Goal: Information Seeking & Learning: Understand process/instructions

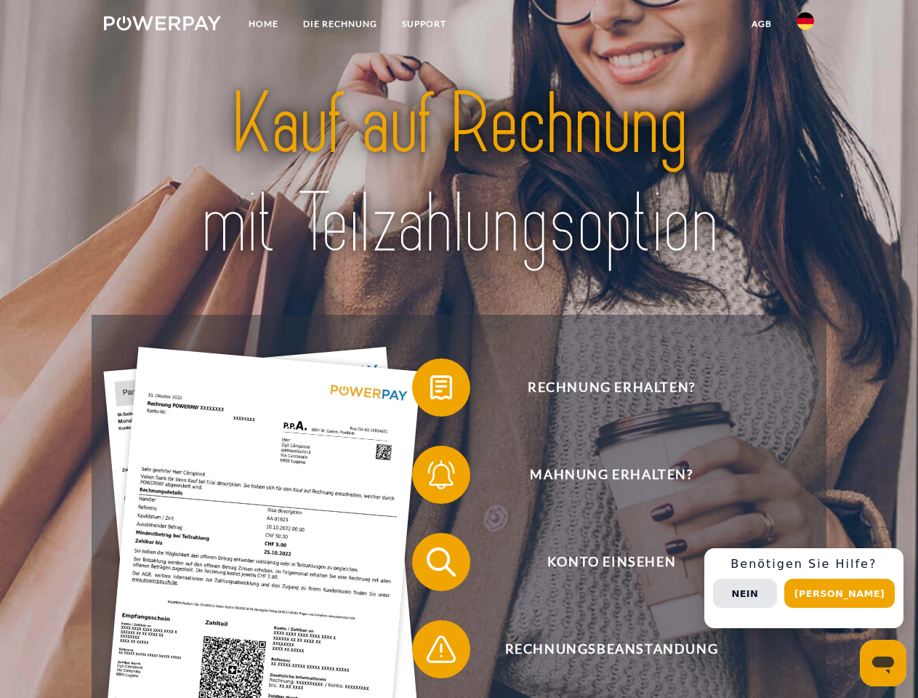
click at [162, 25] on img at bounding box center [162, 23] width 117 height 15
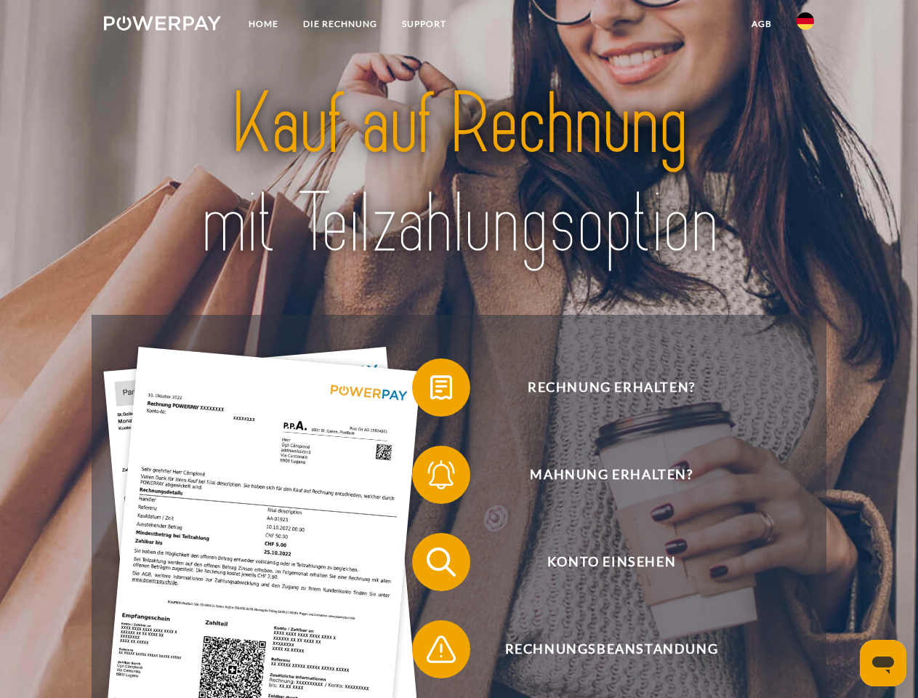
click at [805, 25] on img at bounding box center [804, 20] width 17 height 17
click at [761, 24] on link "agb" at bounding box center [761, 24] width 45 height 26
click at [430, 390] on span at bounding box center [419, 387] width 73 height 73
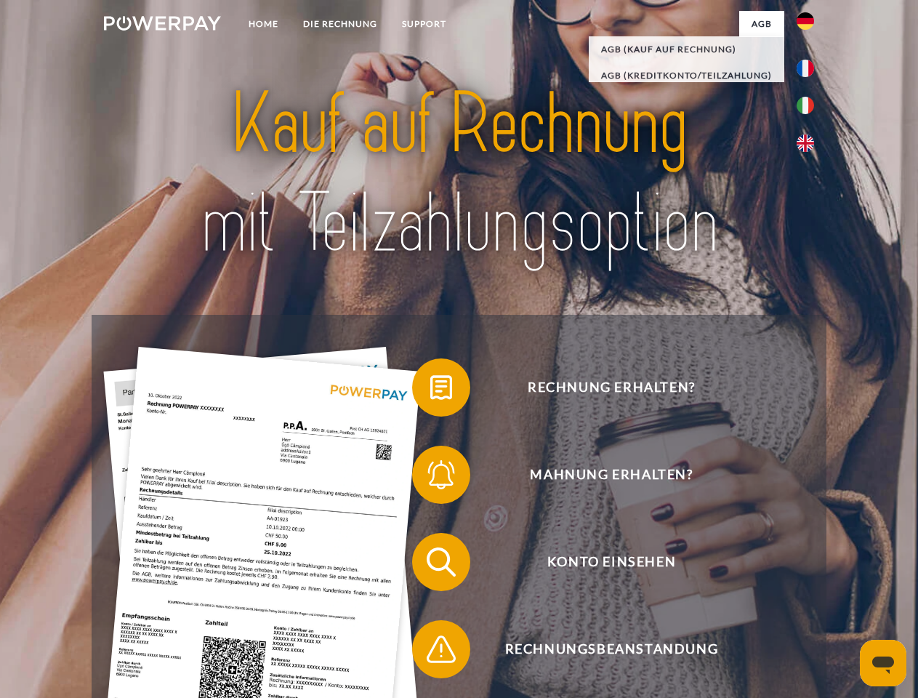
click at [430, 477] on span at bounding box center [419, 474] width 73 height 73
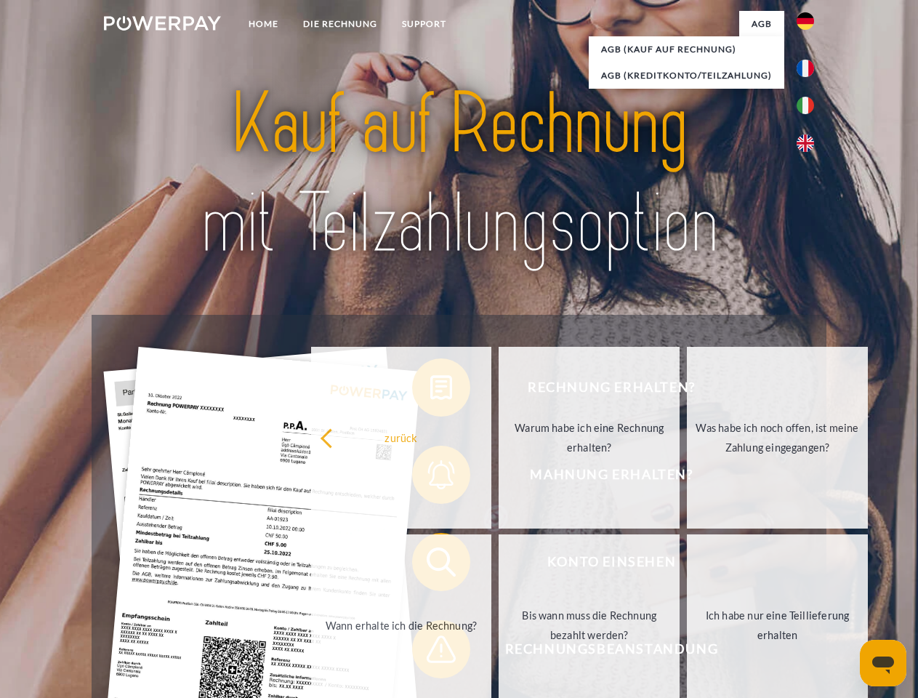
click at [498, 565] on link "Bis wann muss die Rechnung bezahlt werden?" at bounding box center [588, 625] width 181 height 182
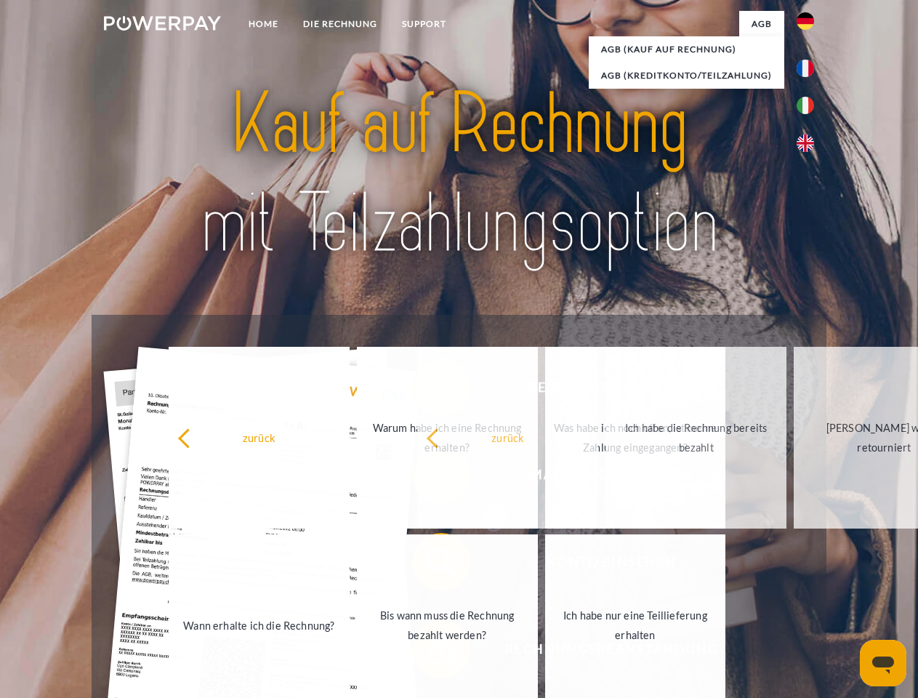
click at [430, 652] on span at bounding box center [419, 649] width 73 height 73
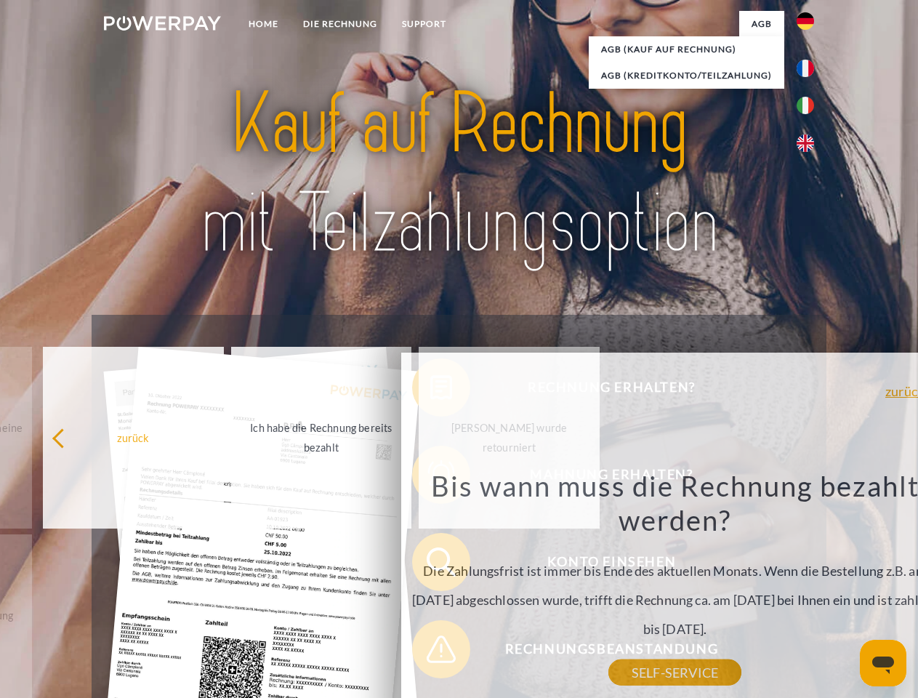
click at [809, 588] on div "Rechnung erhalten? Mahnung erhalten? Konto einsehen" at bounding box center [459, 605] width 734 height 581
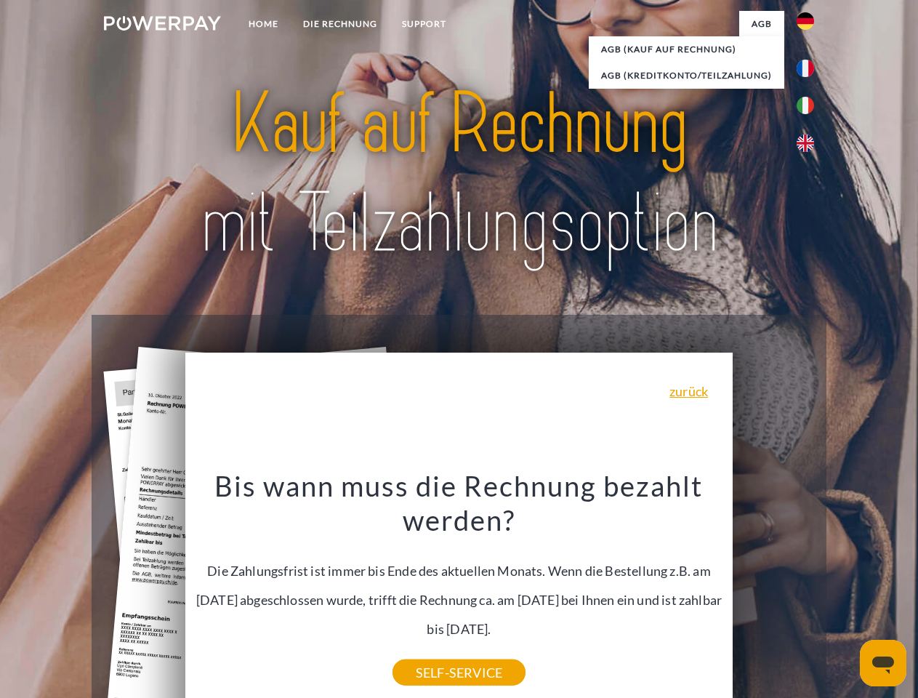
click at [773, 591] on span "Konto einsehen" at bounding box center [611, 562] width 356 height 58
click at [844, 593] on header "Home DIE RECHNUNG SUPPORT" at bounding box center [459, 501] width 918 height 1003
